Goal: Task Accomplishment & Management: Manage account settings

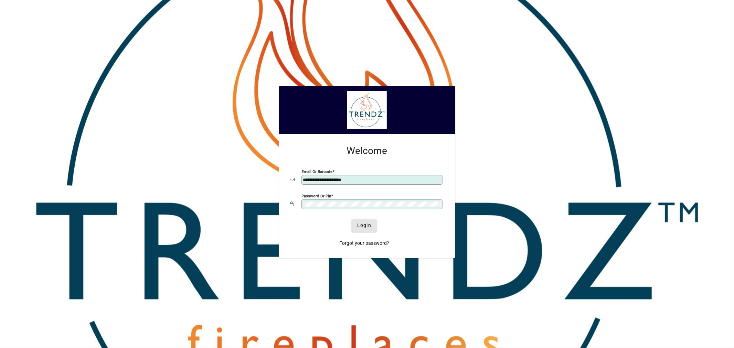
click at [366, 227] on span "Login" at bounding box center [364, 225] width 14 height 7
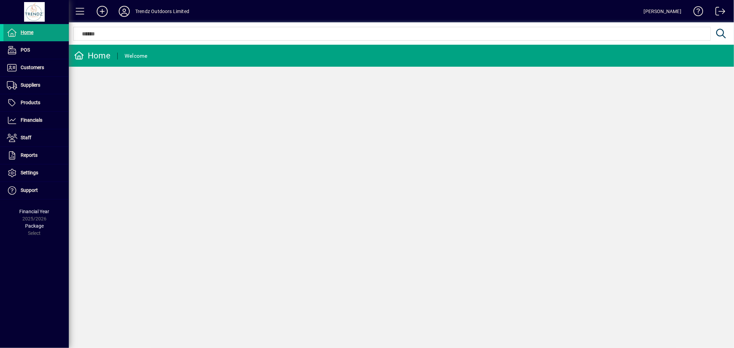
click at [111, 35] on input "text" at bounding box center [392, 34] width 627 height 8
click at [109, 38] on mat-chip-set at bounding box center [392, 33] width 637 height 13
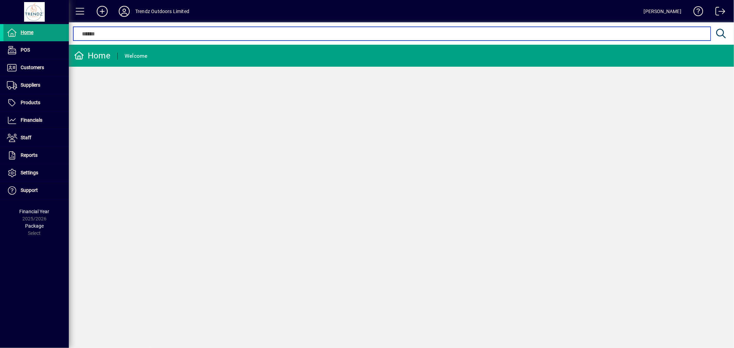
click at [102, 35] on input "text" at bounding box center [392, 34] width 627 height 8
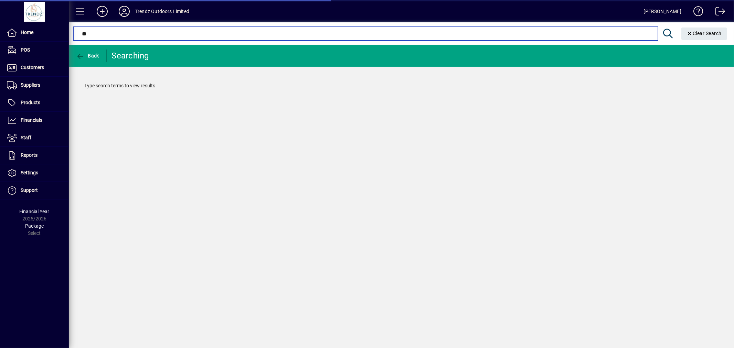
type input "*"
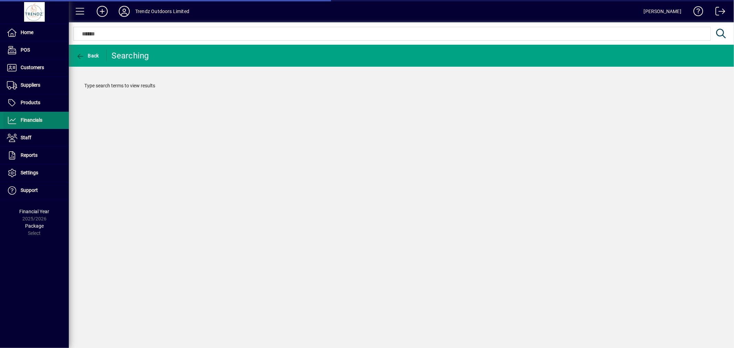
click at [39, 123] on span "Financials" at bounding box center [22, 120] width 39 height 8
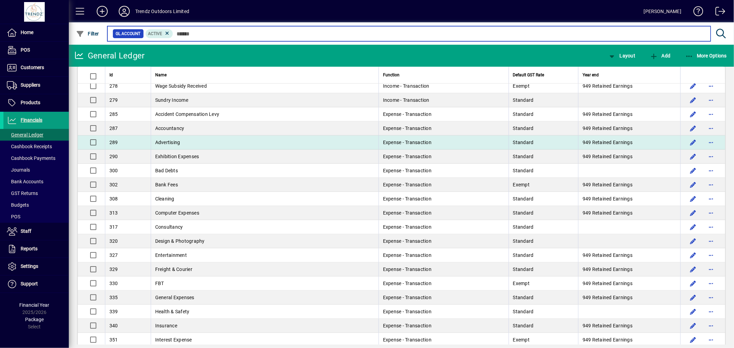
scroll to position [229, 0]
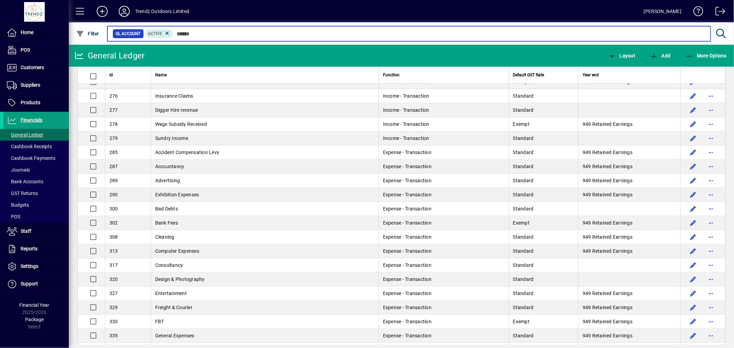
click at [215, 33] on input "text" at bounding box center [439, 34] width 532 height 10
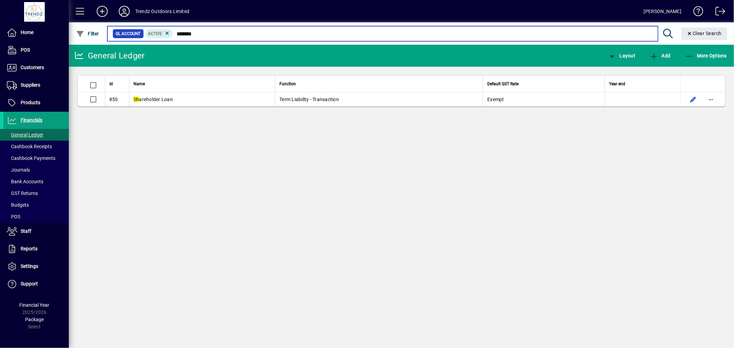
type input "********"
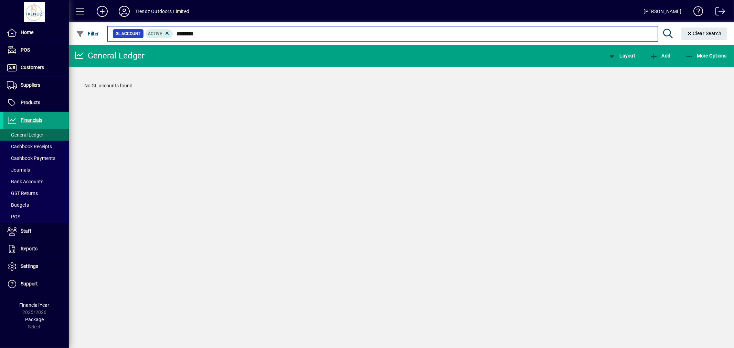
drag, startPoint x: 214, startPoint y: 33, endPoint x: 172, endPoint y: 36, distance: 41.8
click at [173, 36] on input "********" at bounding box center [412, 34] width 479 height 10
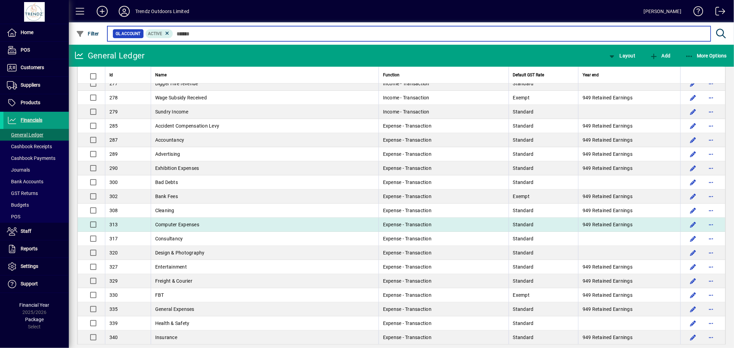
scroll to position [229, 0]
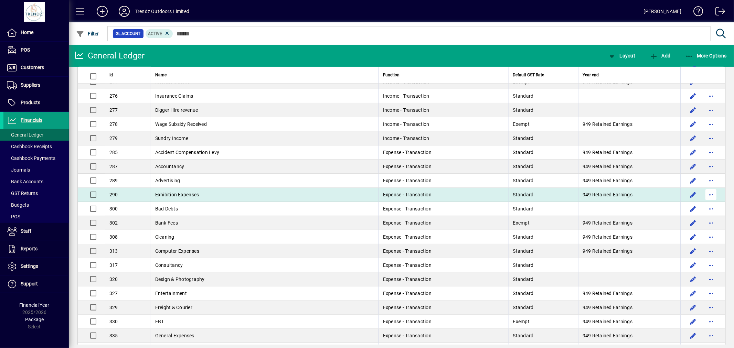
click at [706, 195] on span "button" at bounding box center [711, 195] width 17 height 17
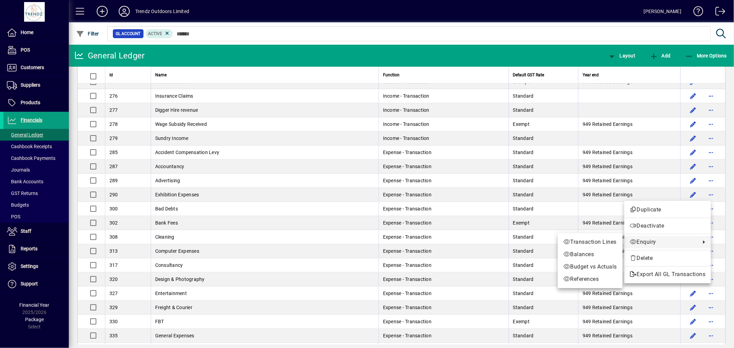
click at [208, 195] on div at bounding box center [367, 174] width 734 height 348
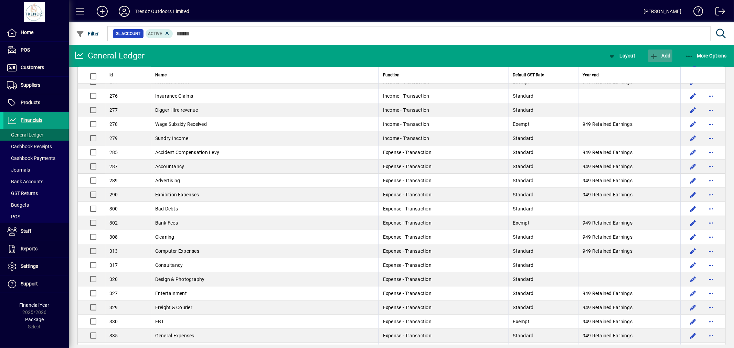
click at [665, 53] on span "Add" at bounding box center [660, 56] width 21 height 6
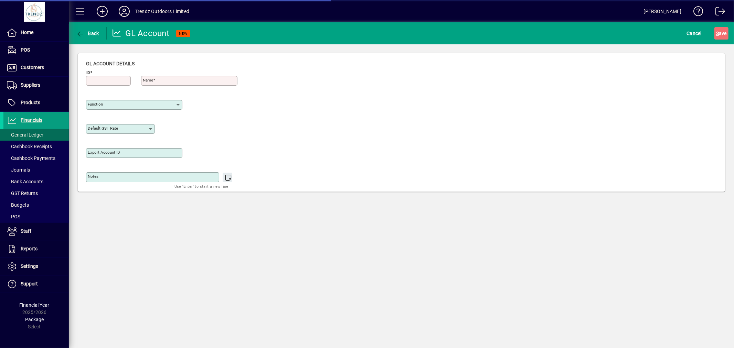
type input "**********"
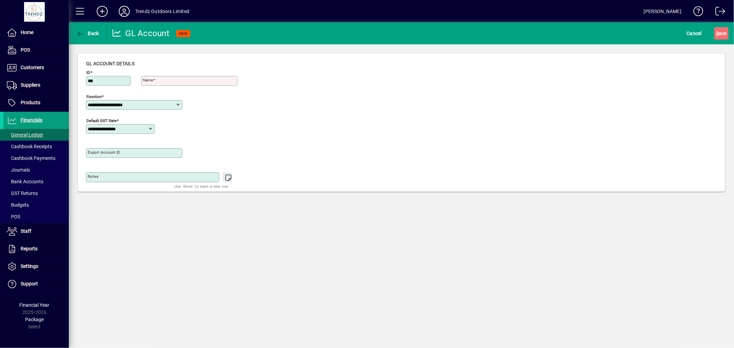
type input "***"
type input "**********"
click at [148, 155] on input "Export account ID" at bounding box center [135, 153] width 94 height 6
type input "***"
click at [730, 34] on div "S ave" at bounding box center [721, 33] width 25 height 12
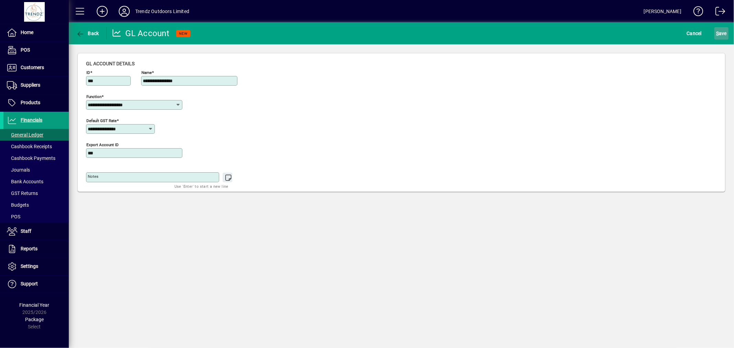
click at [726, 35] on span "S ave" at bounding box center [721, 33] width 11 height 11
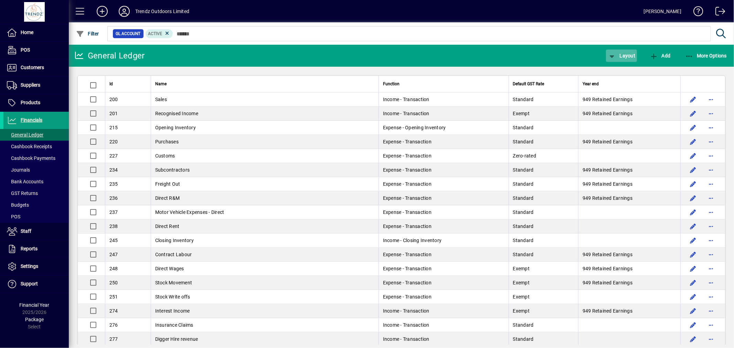
click at [611, 58] on icon "button" at bounding box center [612, 56] width 9 height 7
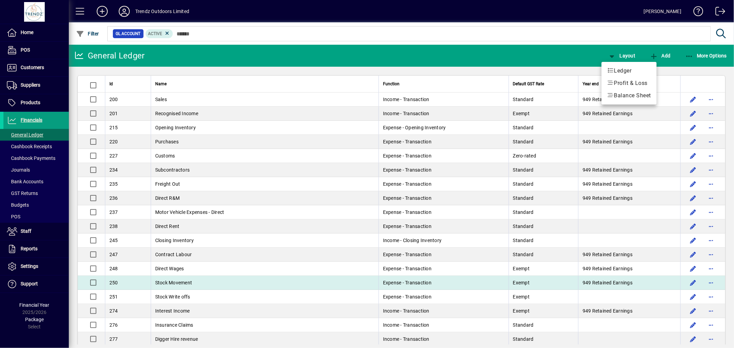
click at [224, 278] on div at bounding box center [367, 174] width 734 height 348
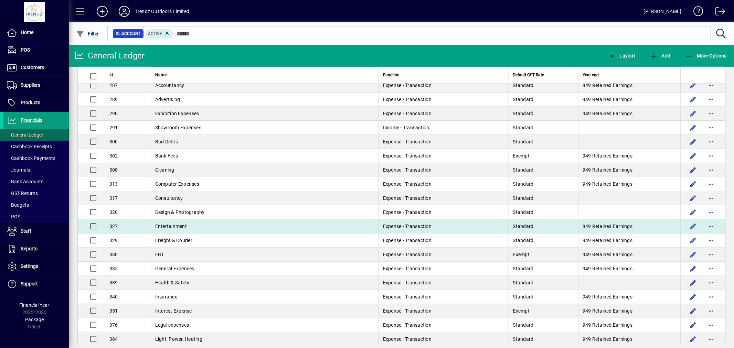
scroll to position [268, 0]
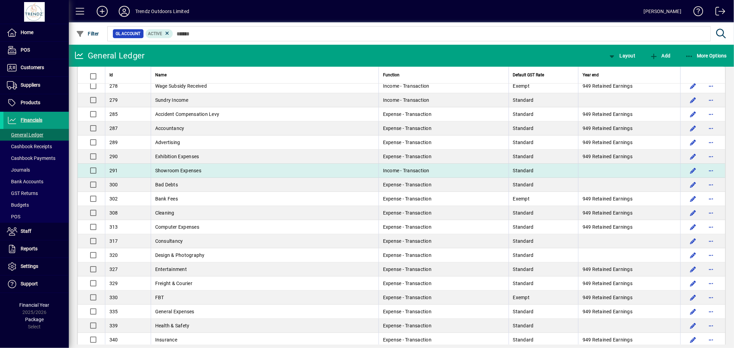
click at [195, 171] on span "Showroom Expenses" at bounding box center [178, 171] width 46 height 6
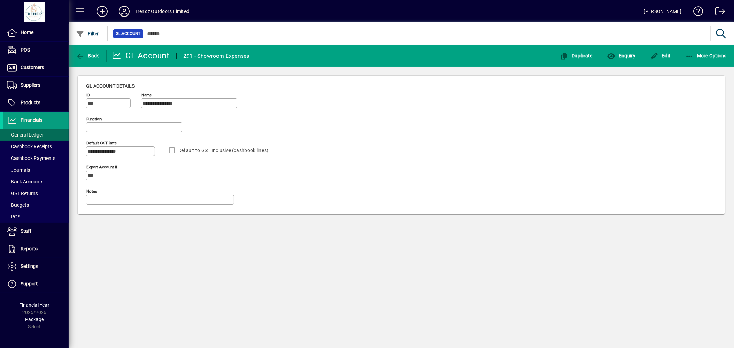
type input "**********"
click at [149, 135] on div at bounding box center [134, 136] width 96 height 8
click at [667, 48] on span "button" at bounding box center [661, 56] width 24 height 17
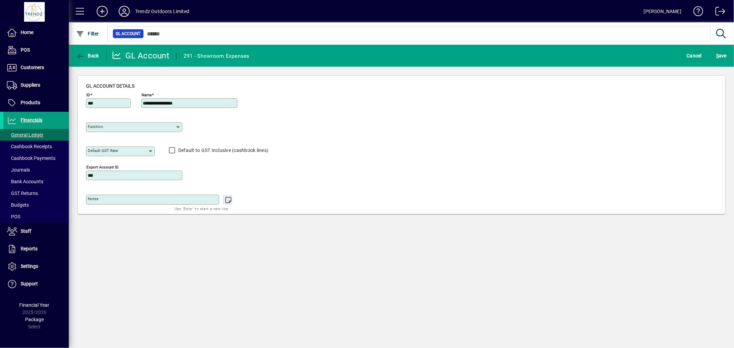
type input "**********"
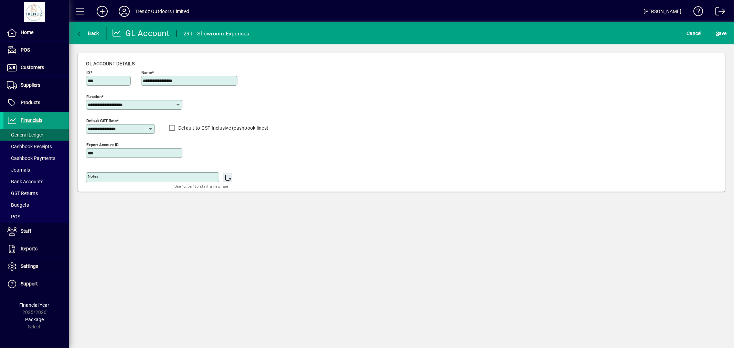
click at [179, 106] on icon at bounding box center [179, 105] width 6 height 6
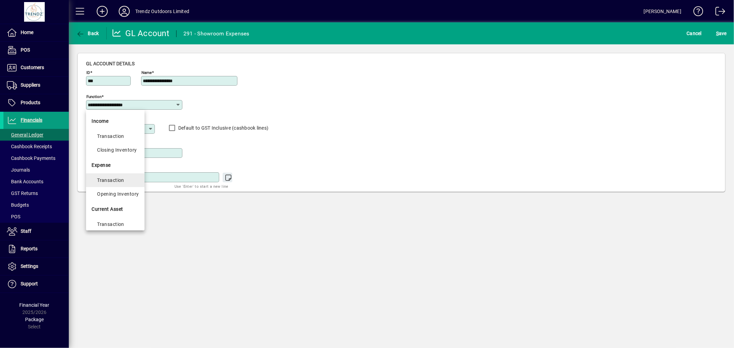
click at [125, 180] on div "Transaction" at bounding box center [118, 180] width 42 height 8
type input "**********"
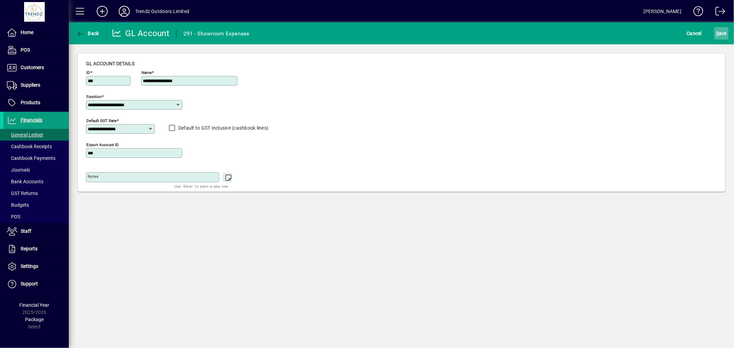
click at [720, 30] on span "S ave" at bounding box center [721, 33] width 11 height 11
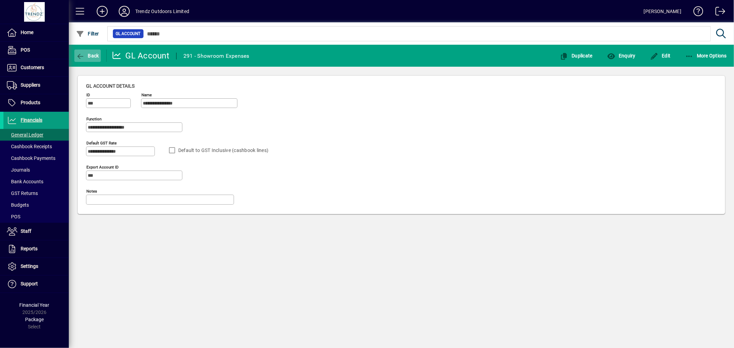
click at [92, 59] on span "button" at bounding box center [87, 56] width 27 height 17
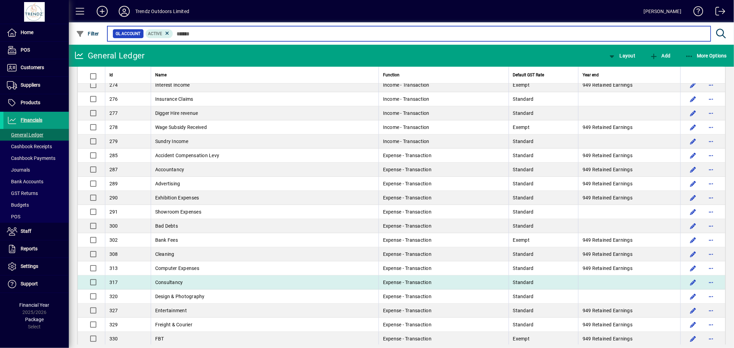
scroll to position [229, 0]
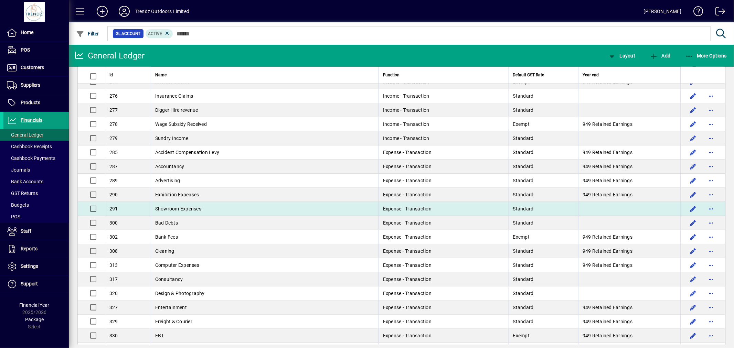
click at [363, 209] on td "Showroom Expenses" at bounding box center [265, 209] width 228 height 14
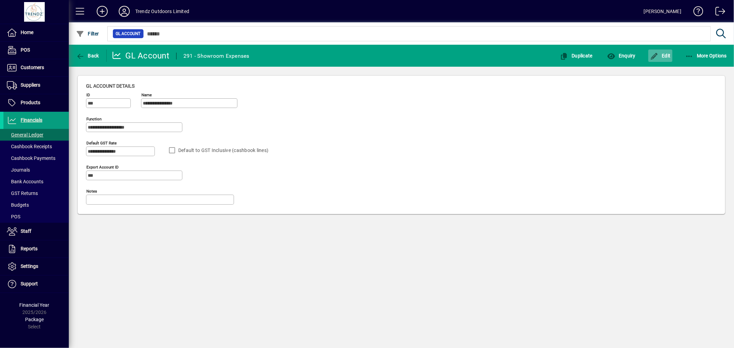
click at [658, 56] on icon "button" at bounding box center [654, 56] width 9 height 7
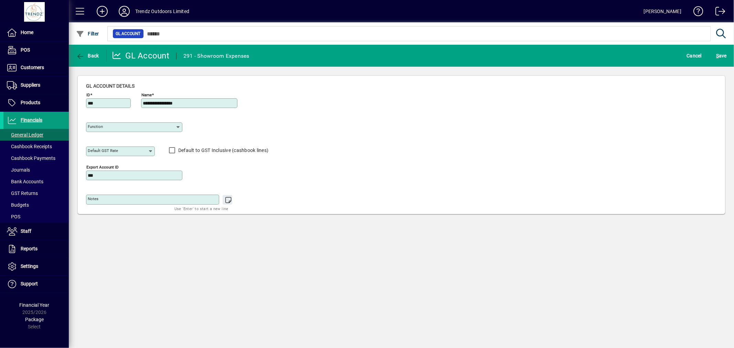
type input "**********"
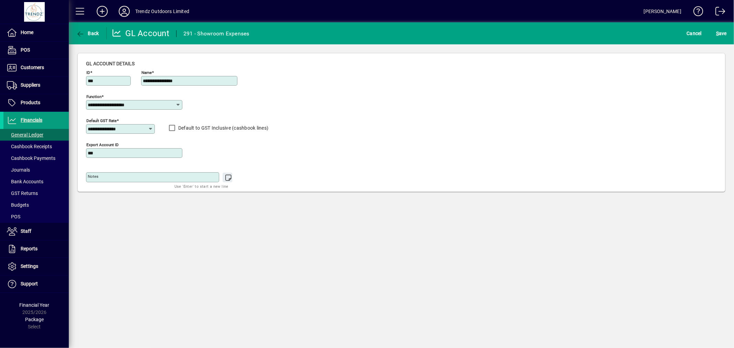
click at [712, 35] on div "S ave" at bounding box center [721, 33] width 25 height 12
click at [716, 32] on span "submit" at bounding box center [722, 33] width 14 height 17
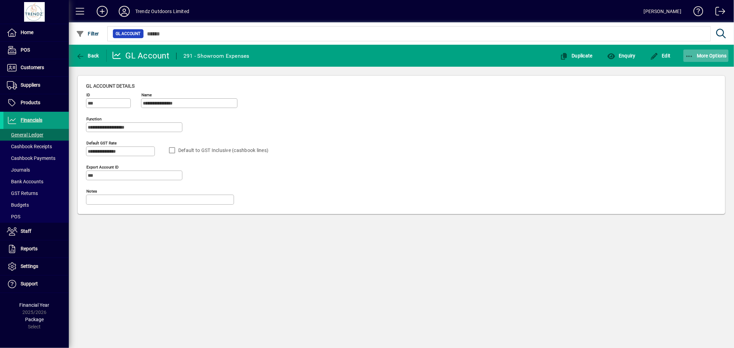
click at [694, 53] on span "More Options" at bounding box center [707, 56] width 42 height 6
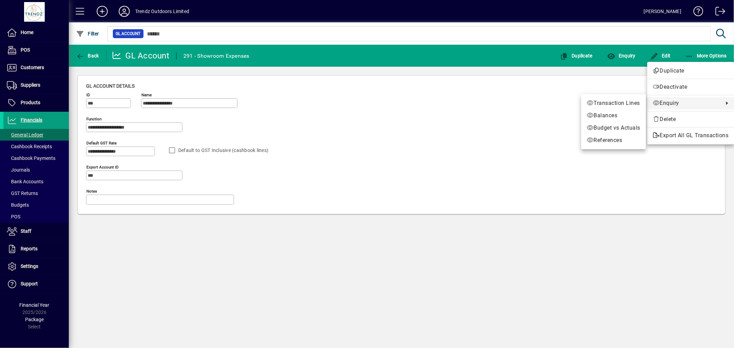
click at [499, 112] on div at bounding box center [367, 174] width 734 height 348
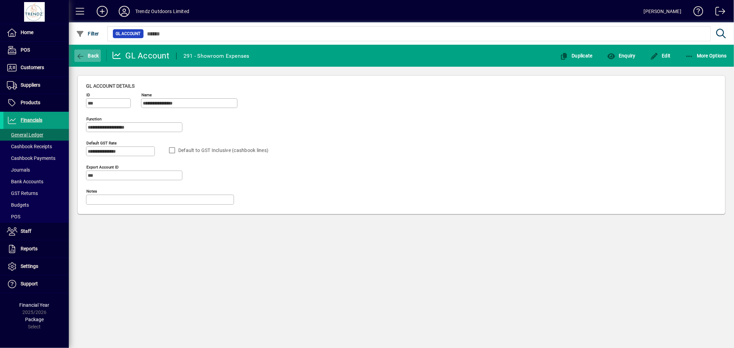
click at [86, 50] on span "button" at bounding box center [87, 56] width 27 height 17
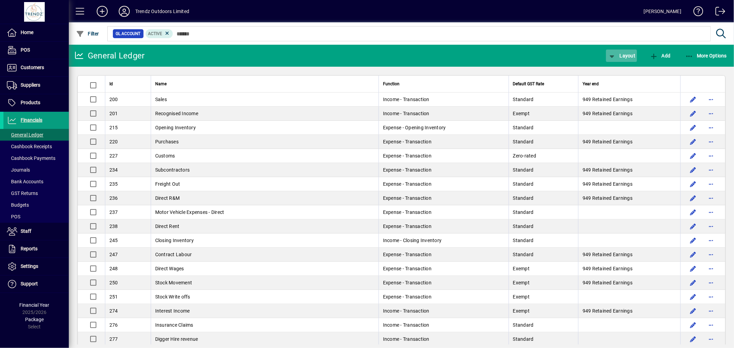
click at [620, 53] on span "Layout" at bounding box center [622, 56] width 28 height 6
click at [621, 83] on span "Profit & Loss" at bounding box center [629, 83] width 44 height 8
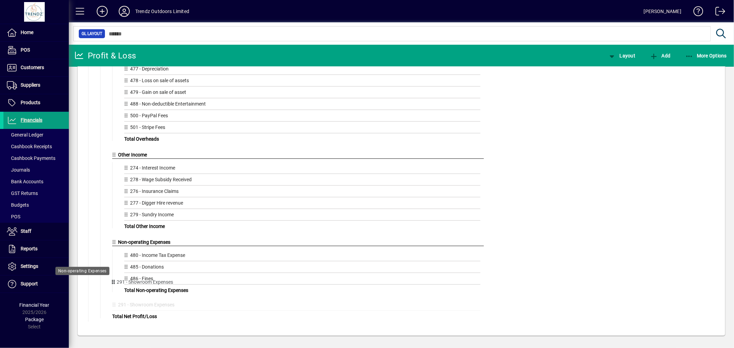
scroll to position [764, 0]
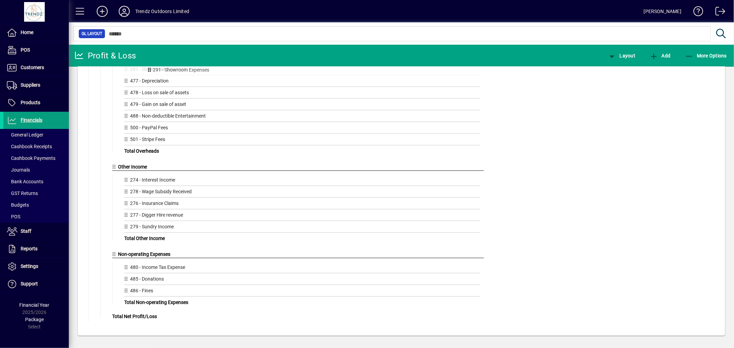
drag, startPoint x: 103, startPoint y: 318, endPoint x: 150, endPoint y: 70, distance: 252.7
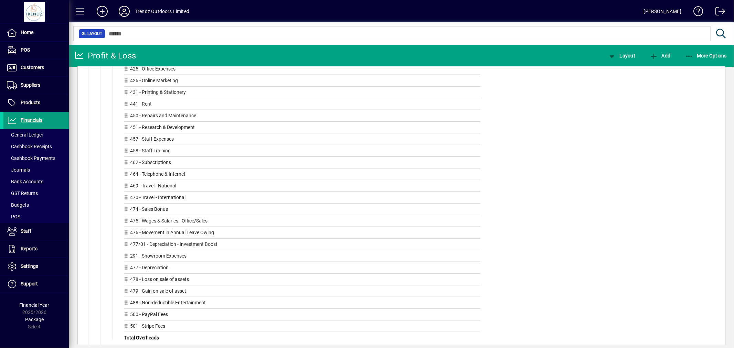
scroll to position [535, 0]
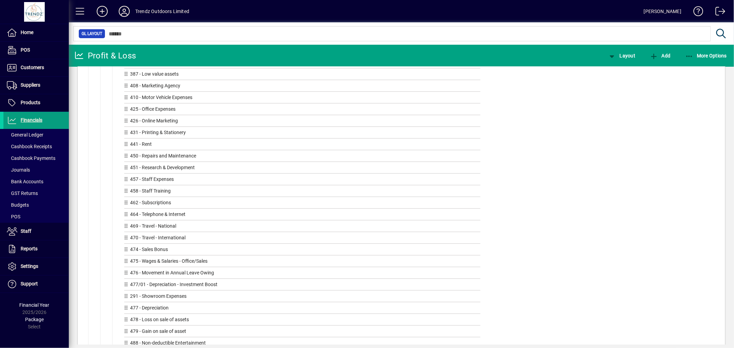
drag, startPoint x: 159, startPoint y: 298, endPoint x: 146, endPoint y: 298, distance: 12.4
click at [153, 298] on div "Drag GL Accounts or GL Groups here 251 - Stock Write offs 285 - Accident Compen…" at bounding box center [300, 104] width 368 height 536
drag, startPoint x: 127, startPoint y: 299, endPoint x: 125, endPoint y: 72, distance: 226.2
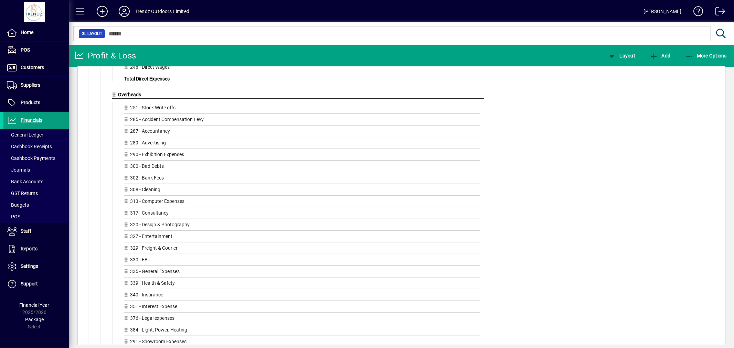
scroll to position [305, 0]
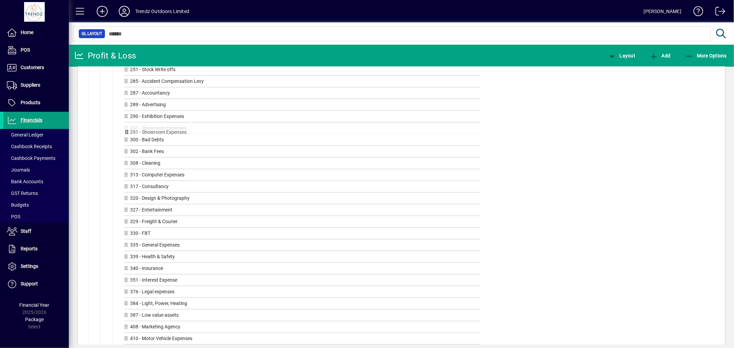
drag, startPoint x: 126, startPoint y: 305, endPoint x: 126, endPoint y: 129, distance: 176.3
click at [688, 59] on span "button" at bounding box center [706, 56] width 45 height 17
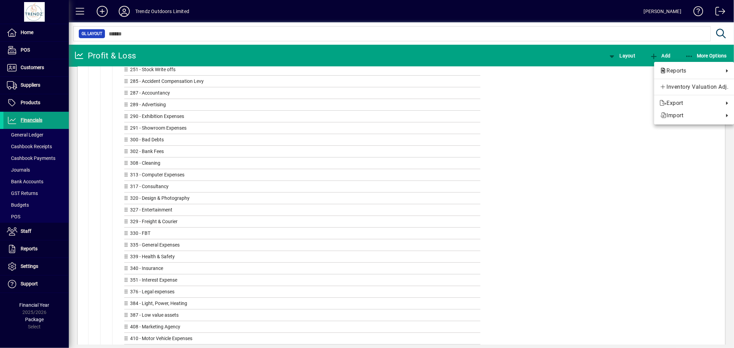
click at [688, 57] on div at bounding box center [367, 174] width 734 height 348
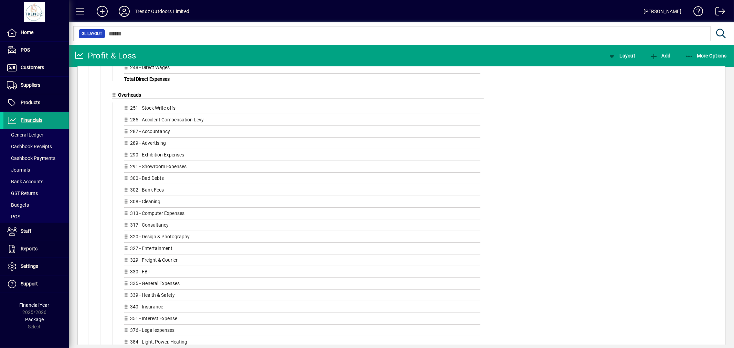
scroll to position [0, 0]
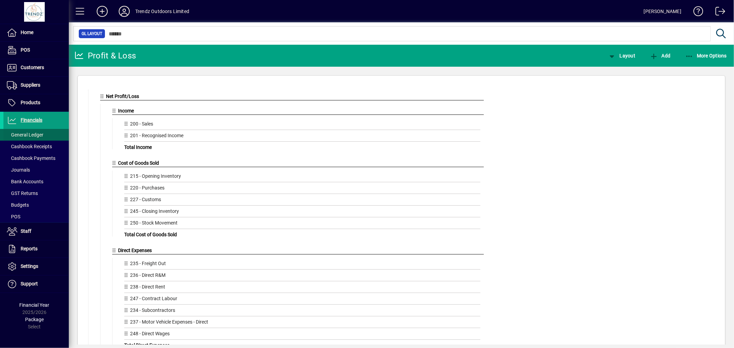
click at [34, 132] on span "General Ledger" at bounding box center [25, 135] width 36 height 6
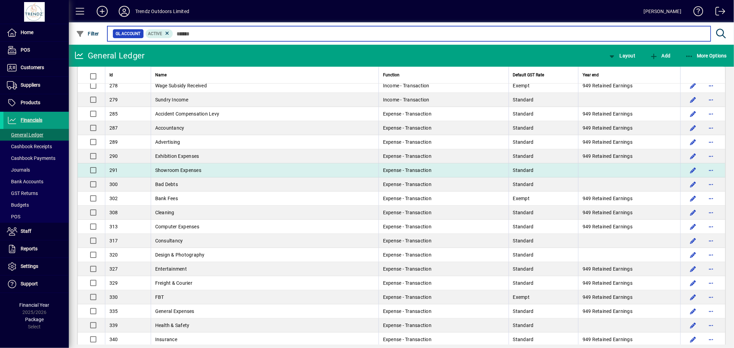
scroll to position [268, 0]
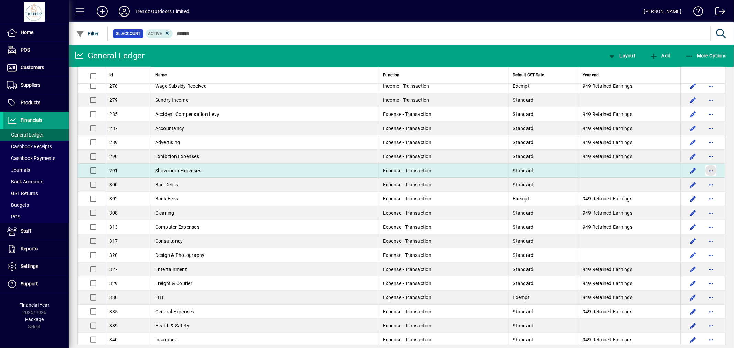
click at [707, 172] on span "button" at bounding box center [711, 171] width 17 height 17
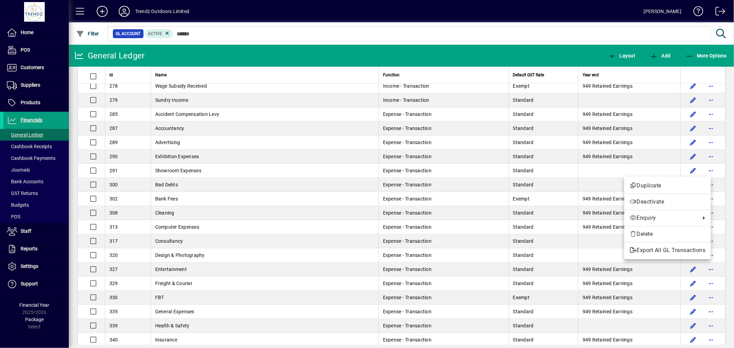
click at [689, 170] on div at bounding box center [367, 174] width 734 height 348
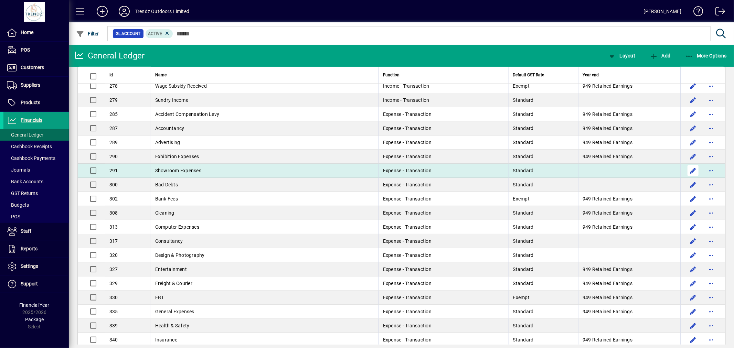
click at [687, 171] on span "button" at bounding box center [693, 171] width 17 height 17
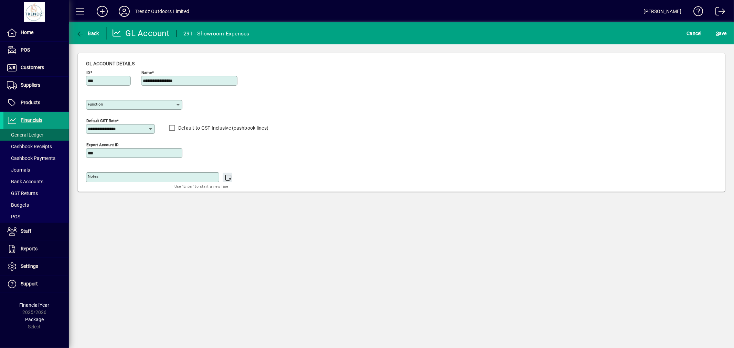
type input "**********"
click at [177, 104] on icon at bounding box center [179, 105] width 6 height 6
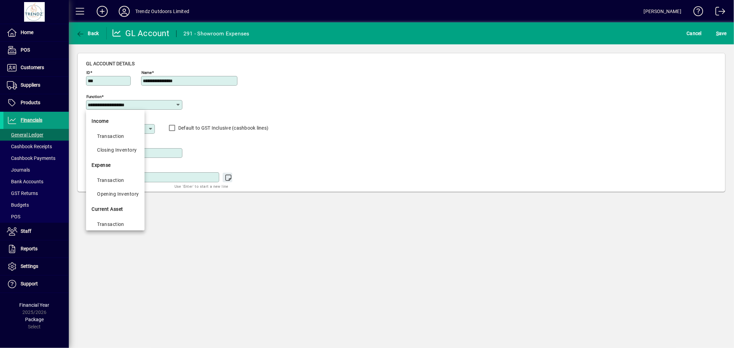
click at [267, 109] on div "**********" at bounding box center [177, 104] width 182 height 24
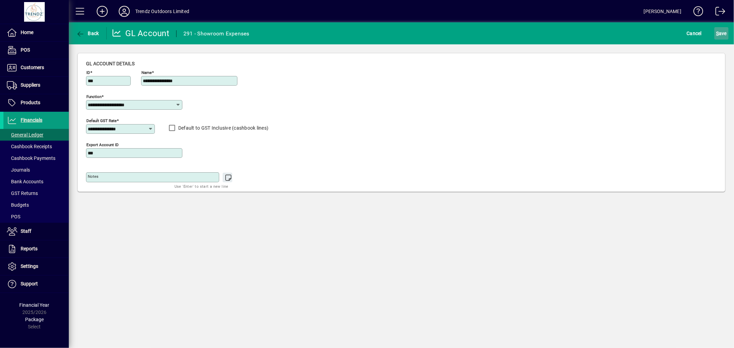
click at [722, 36] on span "S ave" at bounding box center [721, 33] width 11 height 11
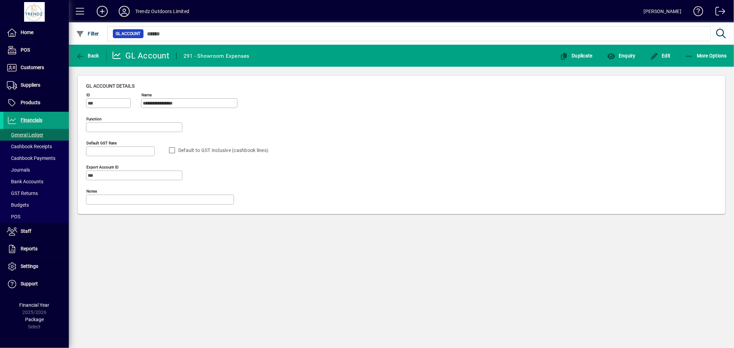
type input "**********"
click at [93, 57] on span "Back" at bounding box center [87, 56] width 23 height 6
